Goal: Check status: Check status

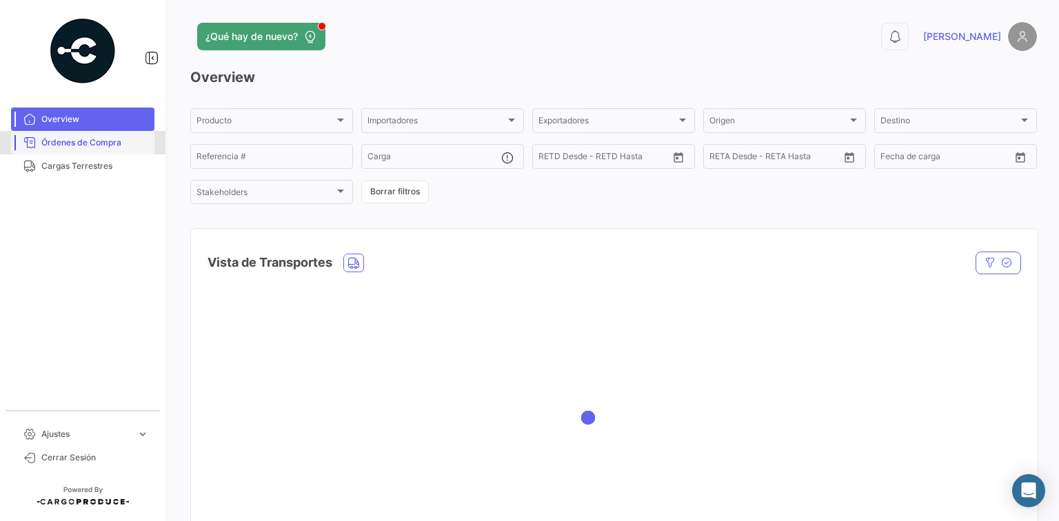
click at [77, 150] on link "Órdenes de Compra" at bounding box center [82, 142] width 143 height 23
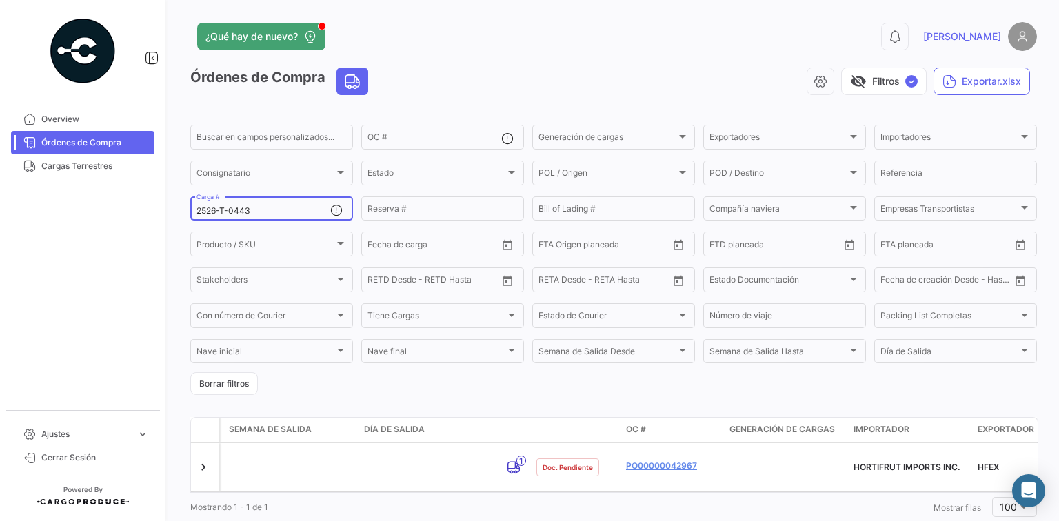
click at [259, 217] on div "2526-T-0443 Carga #" at bounding box center [263, 207] width 134 height 27
click at [266, 214] on input "2526-T-0443" at bounding box center [263, 211] width 134 height 10
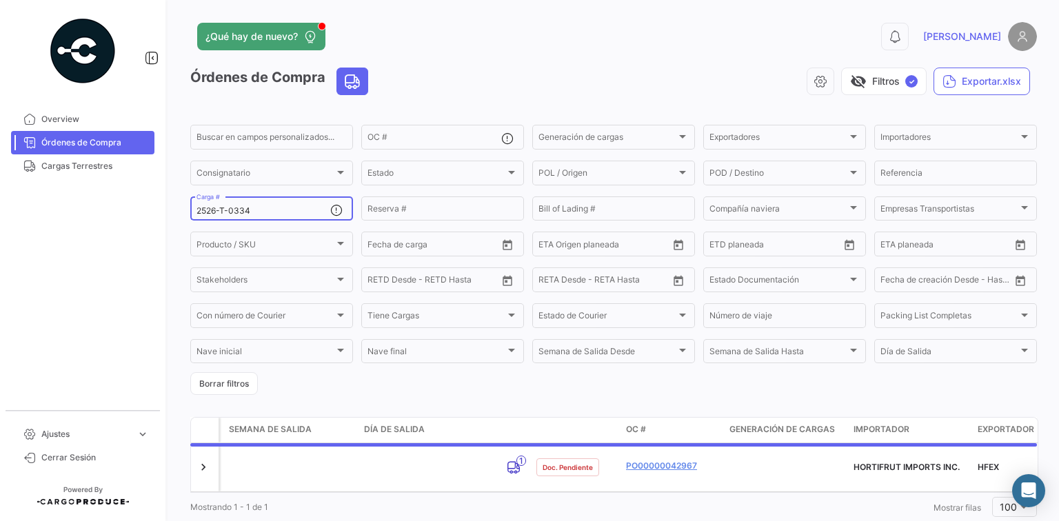
type input "2526-T-0334"
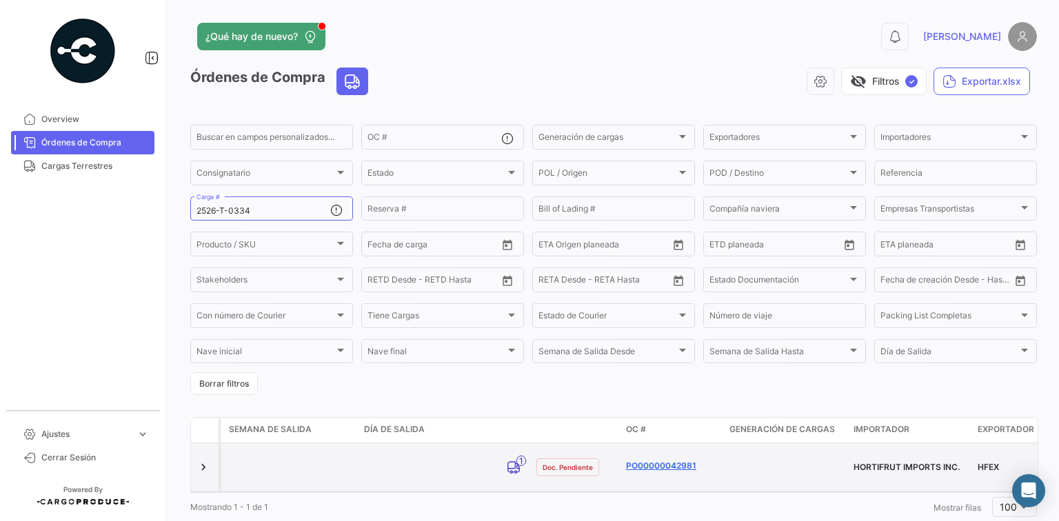
click at [669, 461] on link "PO00000042981" at bounding box center [672, 466] width 92 height 12
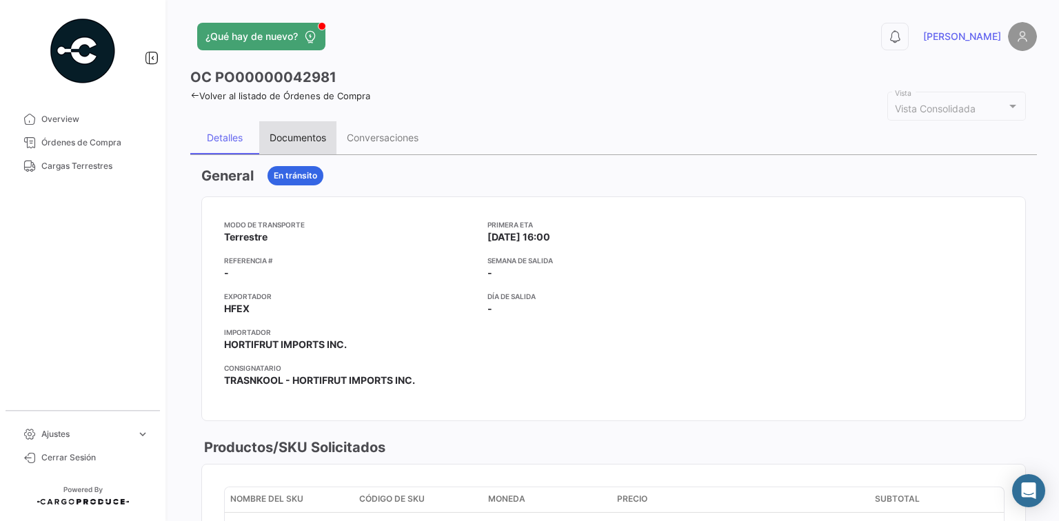
click at [295, 135] on div "Documentos" at bounding box center [298, 138] width 57 height 12
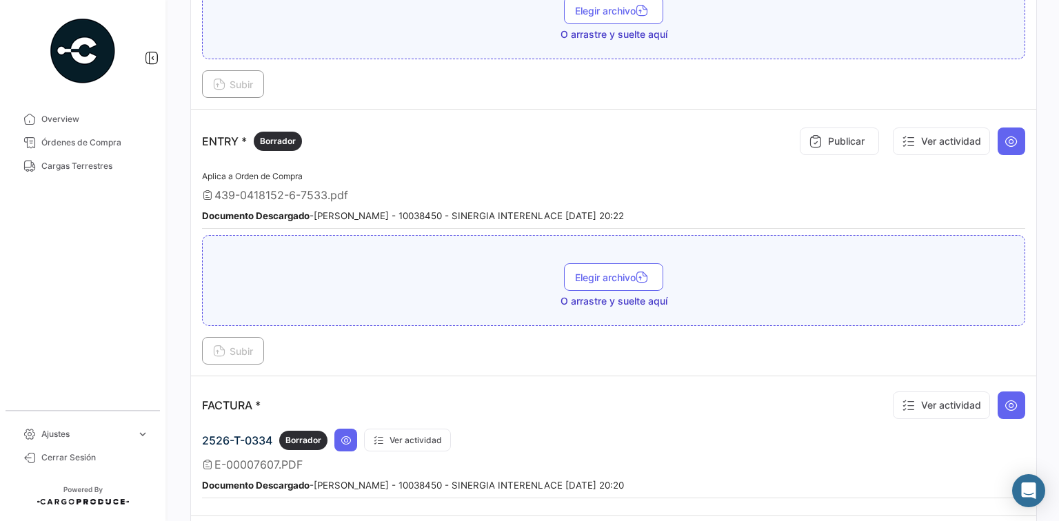
scroll to position [1011, 0]
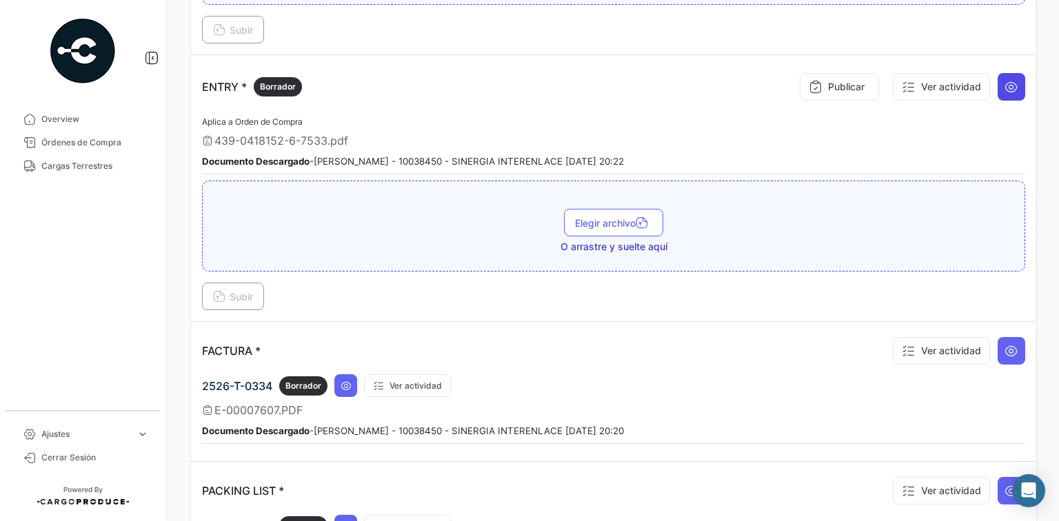
click at [1004, 80] on icon at bounding box center [1011, 87] width 14 height 14
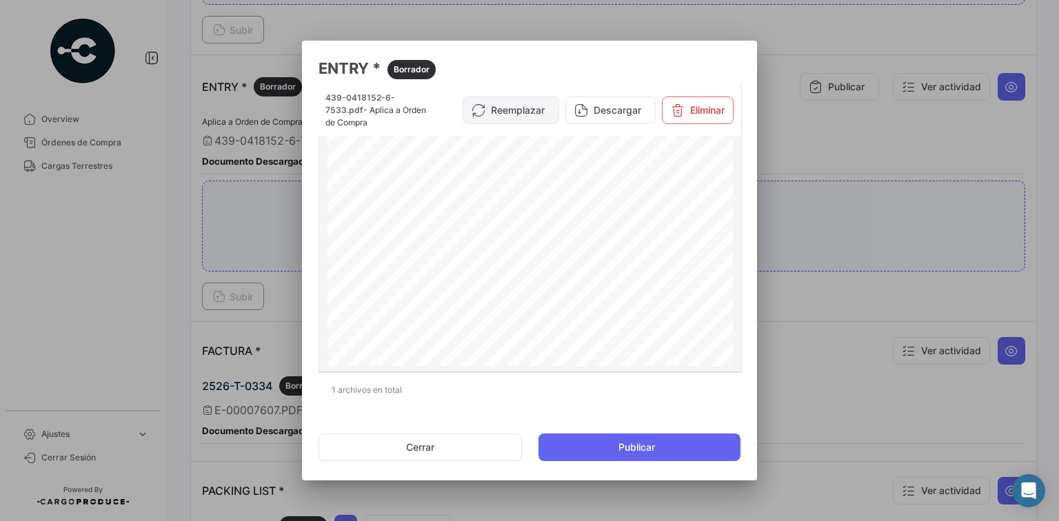
scroll to position [55, 0]
click at [508, 108] on button "Reemplazar" at bounding box center [511, 111] width 97 height 28
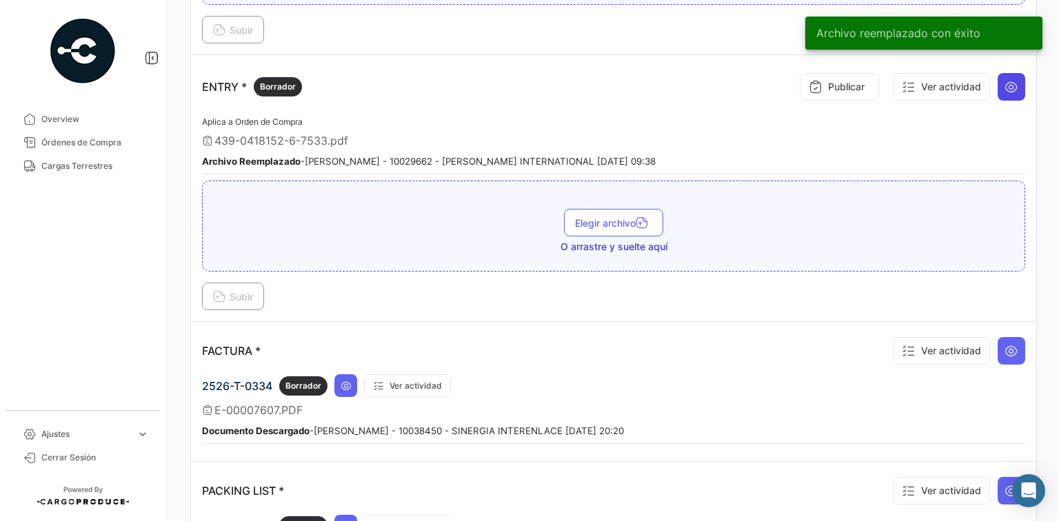
click at [1009, 80] on icon at bounding box center [1011, 87] width 14 height 14
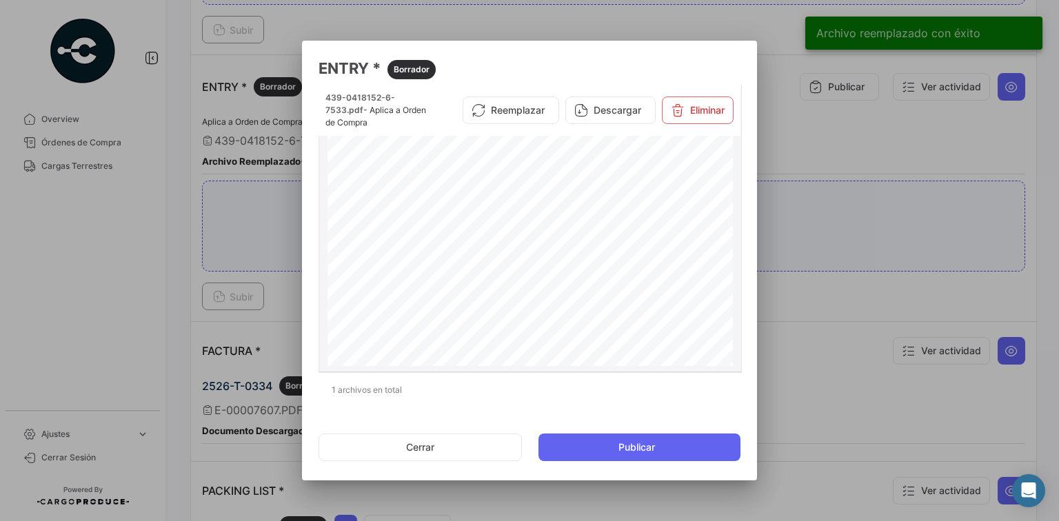
scroll to position [110, 0]
click at [783, 260] on div at bounding box center [529, 260] width 1059 height 521
